Goal: Check status: Check status

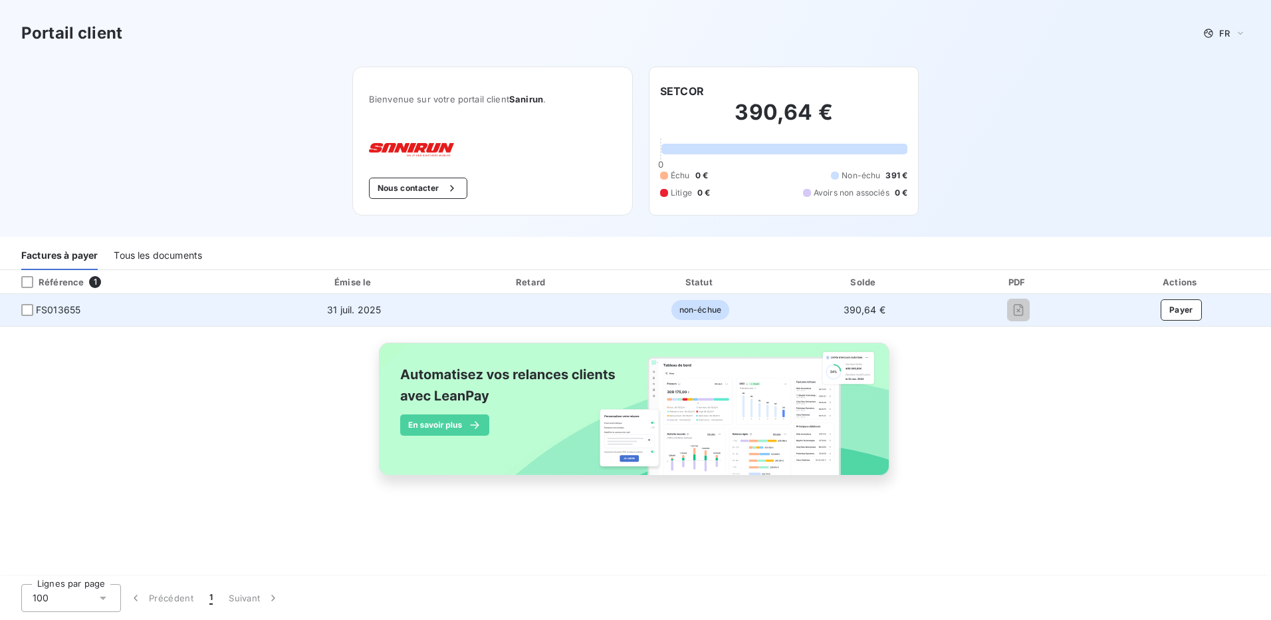
click at [51, 313] on span "FS013655" at bounding box center [58, 309] width 45 height 13
click at [348, 318] on td "31 juil. 2025" at bounding box center [354, 310] width 186 height 32
click at [362, 317] on td "31 juil. 2025" at bounding box center [354, 310] width 186 height 32
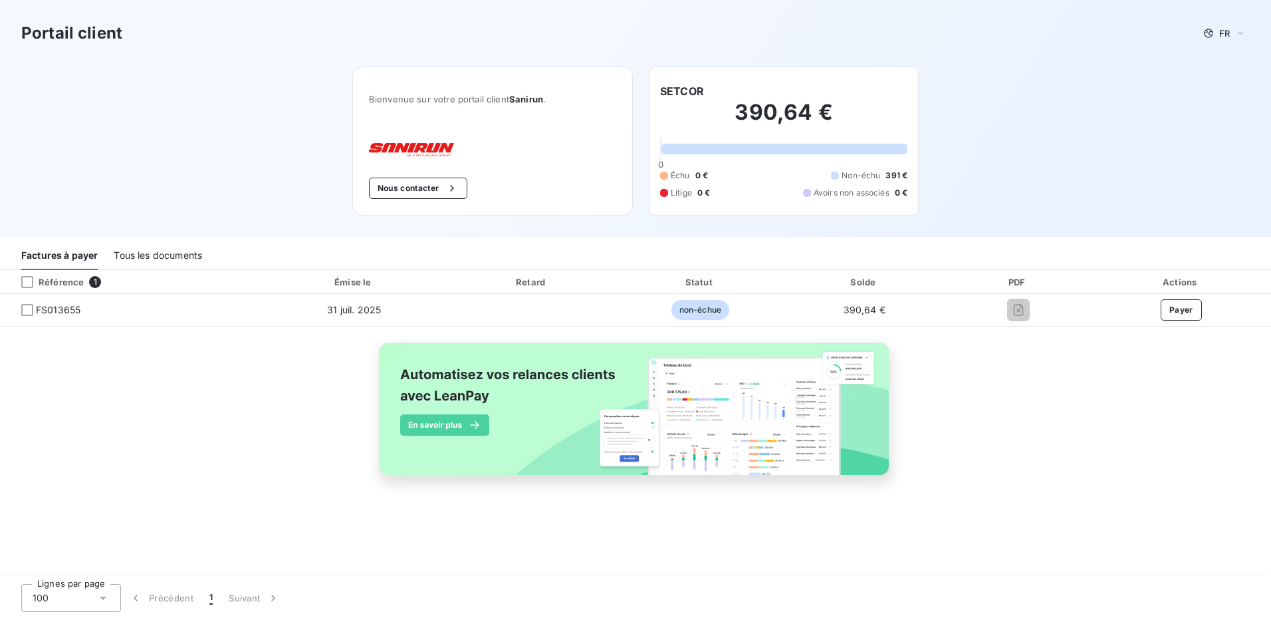
click at [165, 262] on div "Tous les documents" at bounding box center [158, 256] width 88 height 28
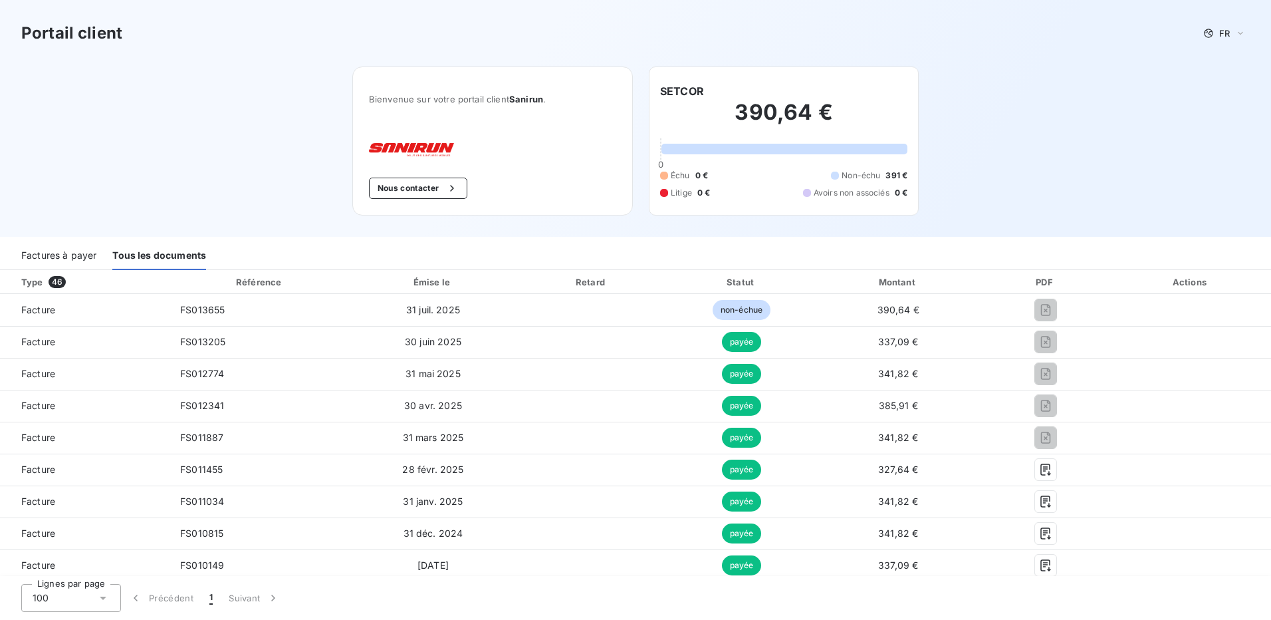
click at [74, 254] on div "Factures à payer" at bounding box center [58, 256] width 75 height 28
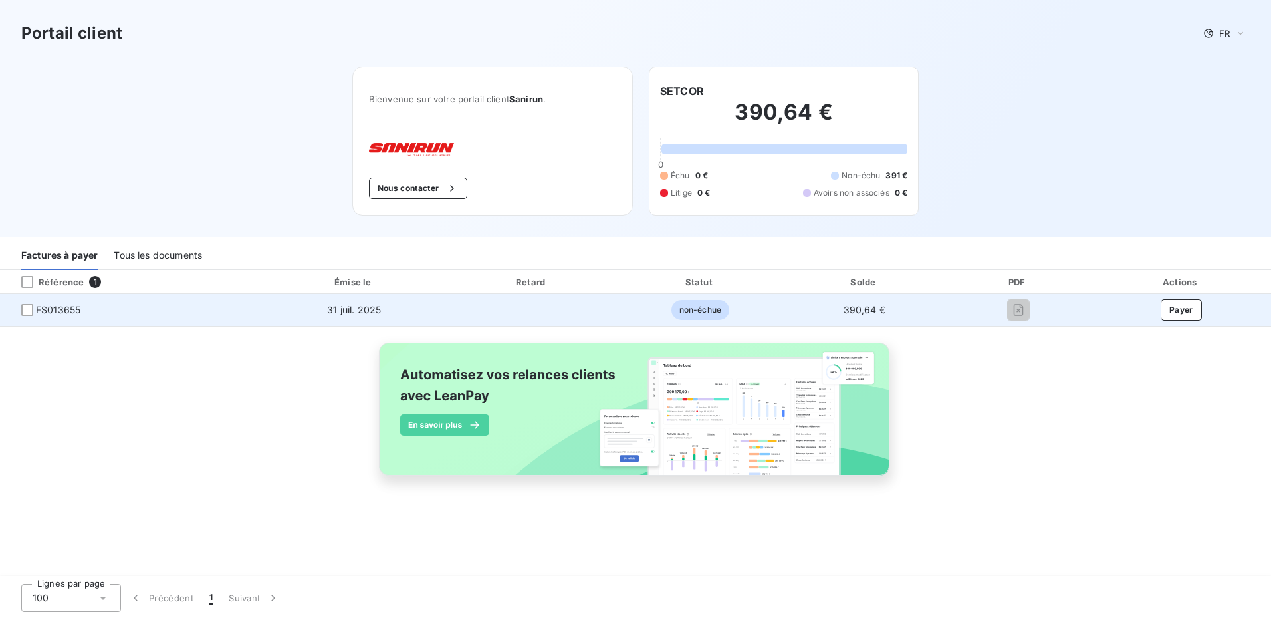
click at [116, 312] on span "FS013655" at bounding box center [131, 309] width 240 height 13
click at [338, 318] on td "31 juil. 2025" at bounding box center [354, 310] width 186 height 32
click at [725, 315] on span "non-échue" at bounding box center [701, 310] width 58 height 20
click at [881, 305] on span "390,64 €" at bounding box center [865, 309] width 42 height 11
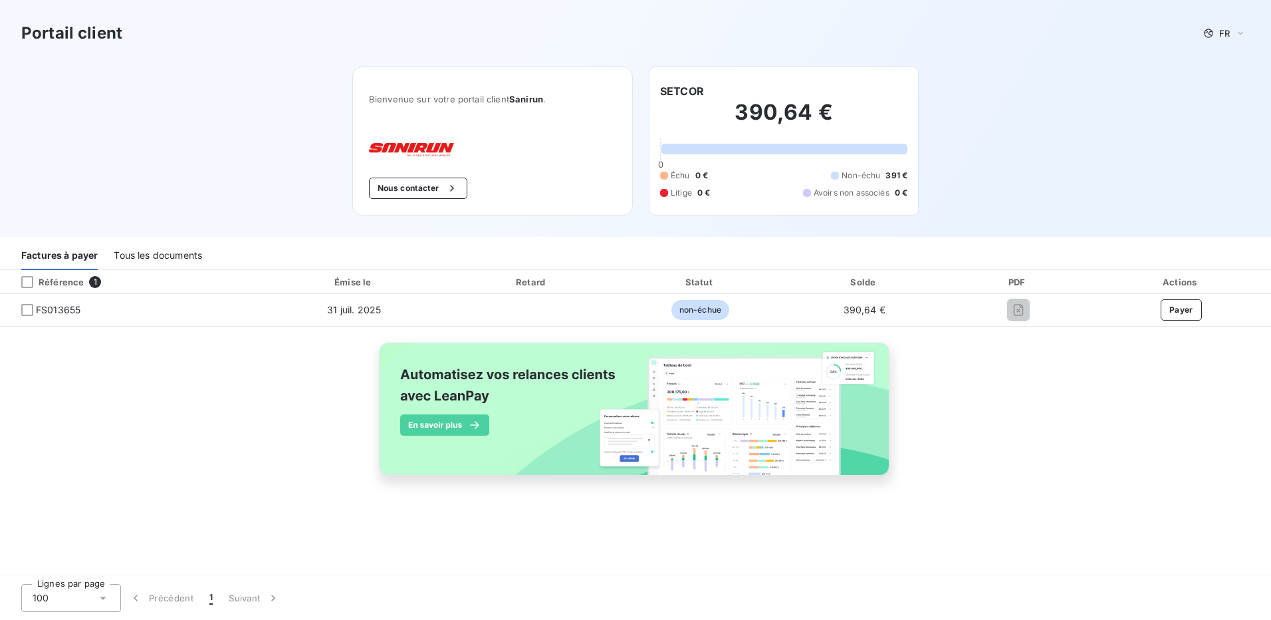
click at [179, 257] on div "Tous les documents" at bounding box center [158, 256] width 88 height 28
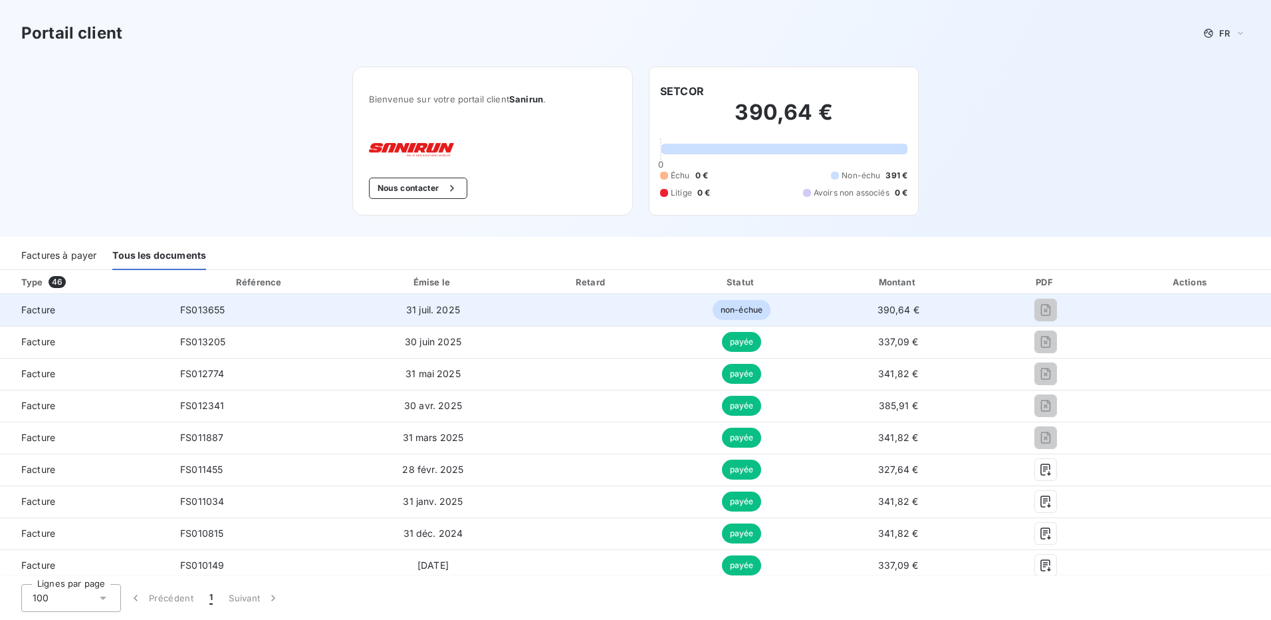
click at [201, 311] on span "FS013655" at bounding box center [202, 309] width 45 height 11
